Goal: Task Accomplishment & Management: Use online tool/utility

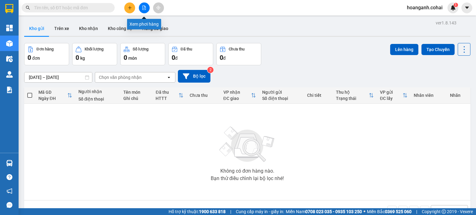
click at [148, 10] on button at bounding box center [144, 7] width 11 height 11
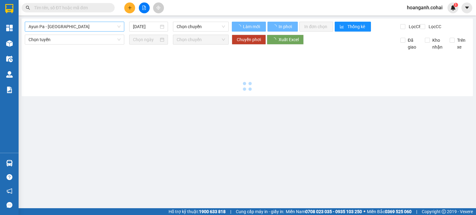
click at [85, 26] on span "Ayun Pa - [GEOGRAPHIC_DATA]" at bounding box center [74, 26] width 92 height 9
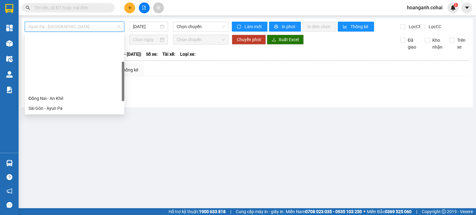
scroll to position [62, 0]
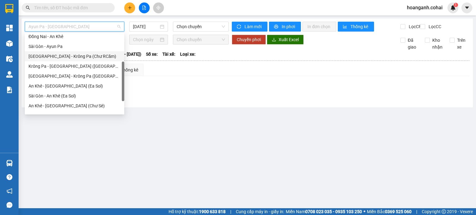
click at [71, 53] on div "[GEOGRAPHIC_DATA] - Krông Pa (Chư RCăm)" at bounding box center [74, 56] width 92 height 7
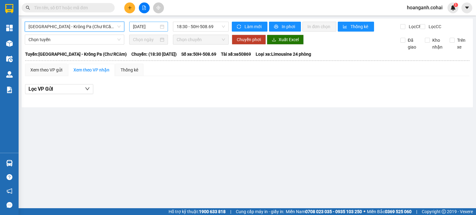
click at [140, 26] on input "[DATE]" at bounding box center [145, 26] width 25 height 7
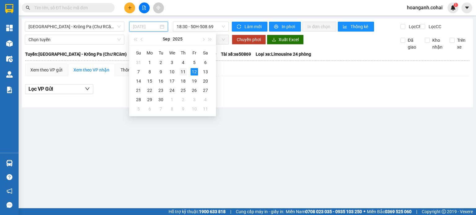
click at [183, 70] on div "11" at bounding box center [182, 71] width 7 height 7
type input "[DATE]"
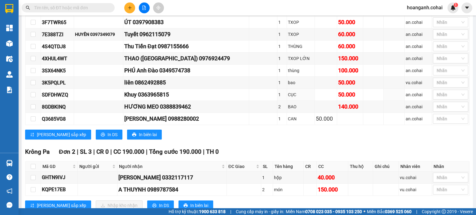
scroll to position [310, 0]
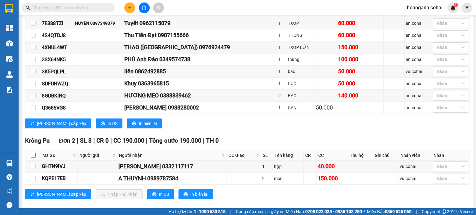
click at [33, 156] on input "checkbox" at bounding box center [33, 155] width 5 height 5
checkbox input "true"
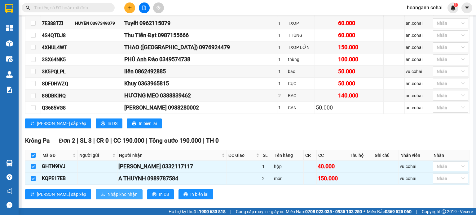
click at [107, 195] on span "Nhập kho nhận" at bounding box center [122, 194] width 30 height 7
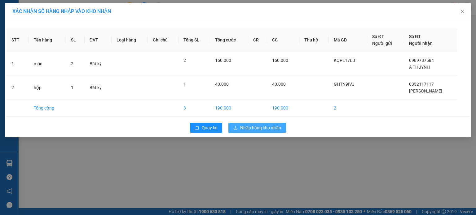
click at [265, 128] on span "Nhập hàng kho nhận" at bounding box center [260, 127] width 41 height 7
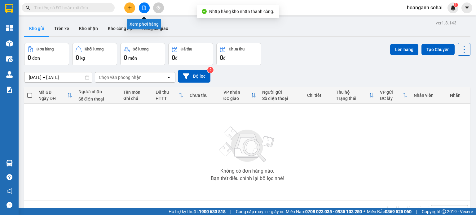
click at [147, 6] on button at bounding box center [144, 7] width 11 height 11
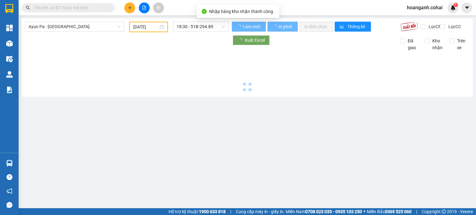
type input "[DATE]"
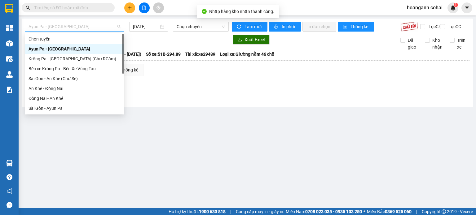
click at [114, 30] on span "Ayun Pa - [GEOGRAPHIC_DATA]" at bounding box center [74, 26] width 92 height 9
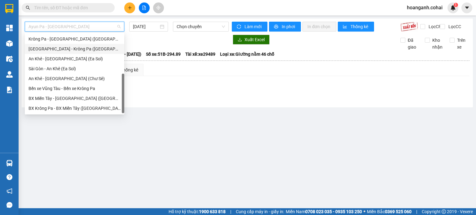
click at [74, 48] on div "[GEOGRAPHIC_DATA] - Krông Pa ([GEOGRAPHIC_DATA])" at bounding box center [74, 49] width 92 height 7
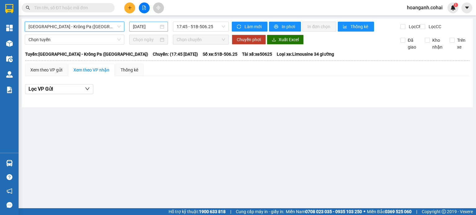
click at [147, 27] on input "[DATE]" at bounding box center [145, 26] width 25 height 7
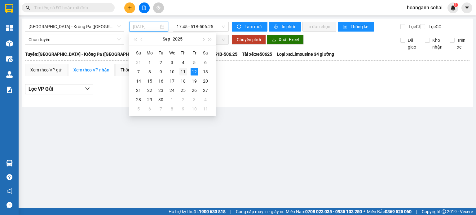
click at [184, 73] on div "11" at bounding box center [182, 71] width 7 height 7
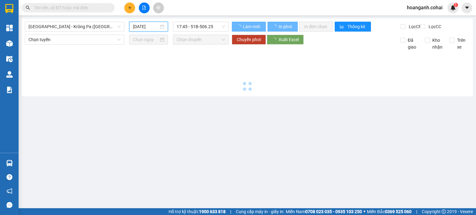
type input "[DATE]"
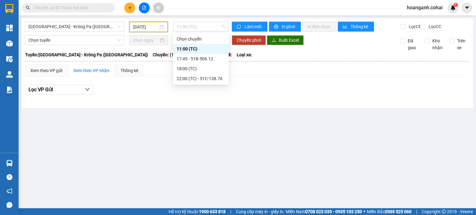
drag, startPoint x: 221, startPoint y: 28, endPoint x: 219, endPoint y: 45, distance: 16.6
click at [220, 35] on body "Kết quả tìm kiếm ( 0 ) Bộ lọc No Data hoanganh.cohai 1 Tổng Quan Kho hàng mới Đ…" at bounding box center [238, 107] width 476 height 215
click at [215, 61] on div "17:45 - 51B-506.12" at bounding box center [201, 58] width 48 height 7
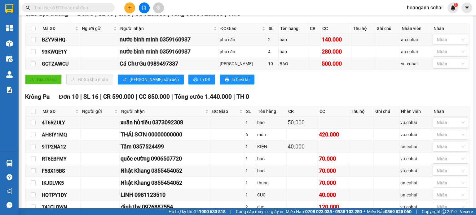
scroll to position [31, 0]
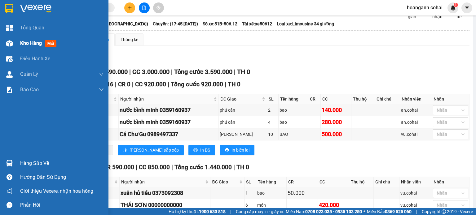
click at [23, 41] on span "Kho hàng" at bounding box center [31, 43] width 22 height 6
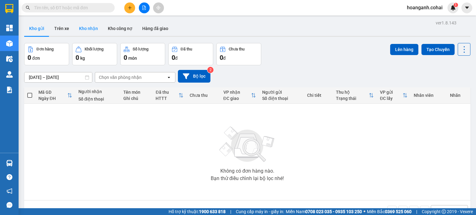
click at [99, 24] on button "Kho nhận" at bounding box center [88, 28] width 29 height 15
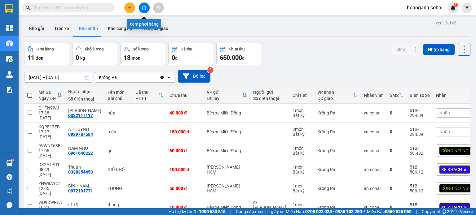
click at [143, 4] on button at bounding box center [144, 7] width 11 height 11
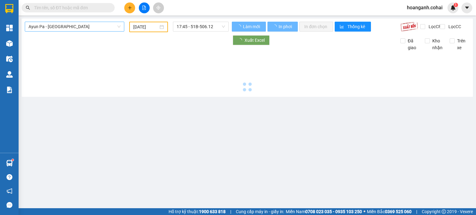
type input "[DATE]"
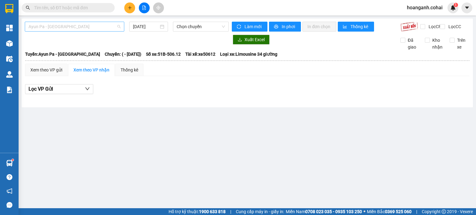
click at [108, 22] on span "Ayun Pa - [GEOGRAPHIC_DATA]" at bounding box center [74, 26] width 92 height 9
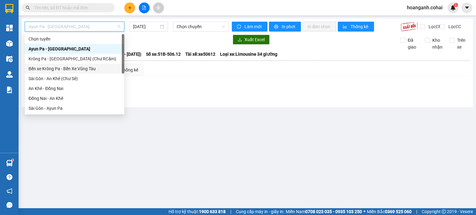
scroll to position [87, 0]
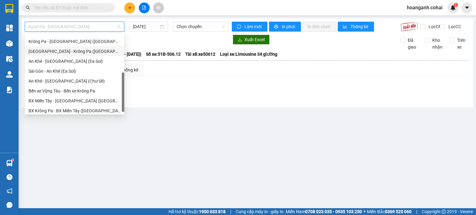
click at [82, 50] on div "[GEOGRAPHIC_DATA] - Krông Pa ([GEOGRAPHIC_DATA])" at bounding box center [74, 51] width 92 height 7
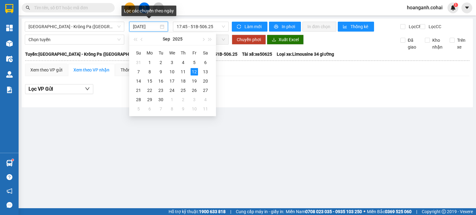
click at [147, 30] on input "[DATE]" at bounding box center [145, 26] width 25 height 7
click at [185, 72] on div "11" at bounding box center [182, 71] width 7 height 7
type input "[DATE]"
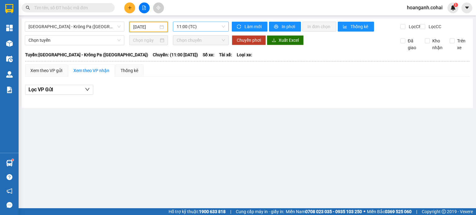
click at [224, 26] on span "11:00 (TC)" at bounding box center [201, 26] width 49 height 9
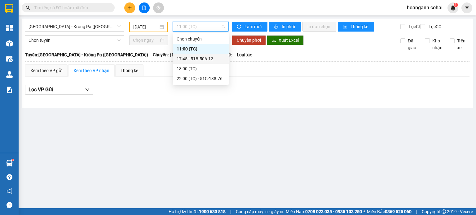
click at [204, 59] on div "17:45 - 51B-506.12" at bounding box center [201, 58] width 48 height 7
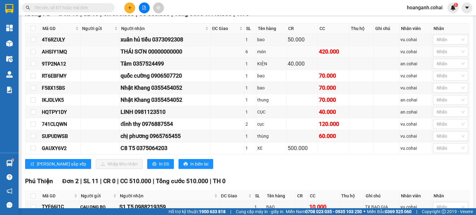
scroll to position [186, 0]
